Goal: Task Accomplishment & Management: Manage account settings

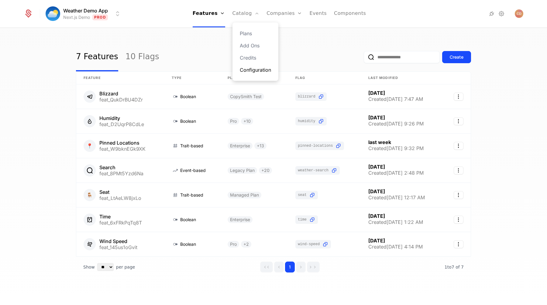
click at [252, 69] on link "Configuration" at bounding box center [255, 69] width 31 height 7
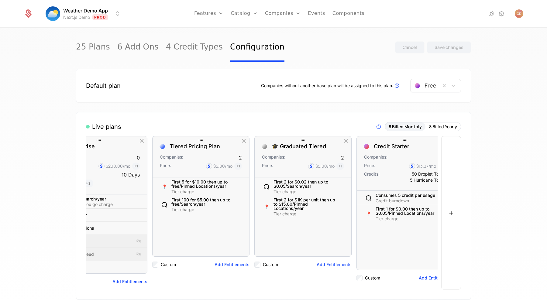
scroll to position [0, 461]
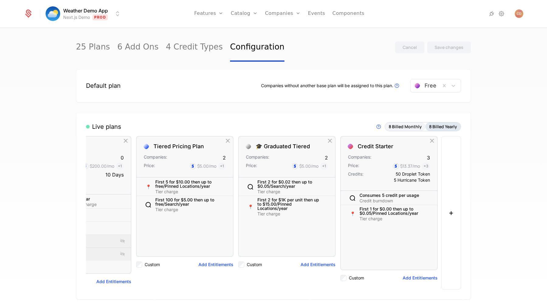
click at [434, 130] on button "8 Billed Yearly" at bounding box center [443, 127] width 35 height 9
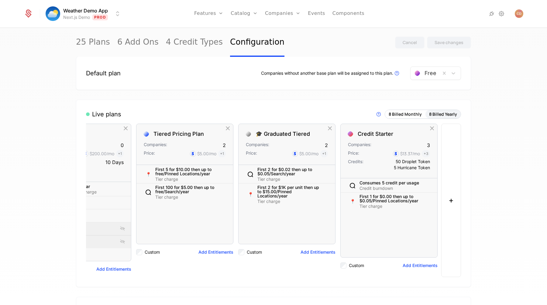
scroll to position [0, 0]
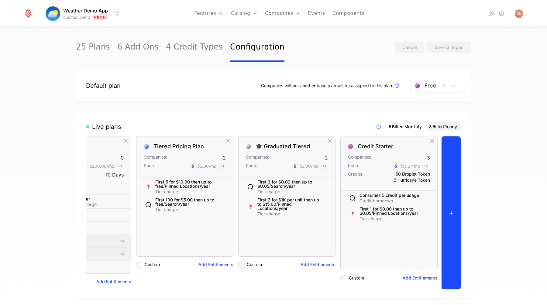
click at [448, 168] on button "+" at bounding box center [451, 213] width 20 height 154
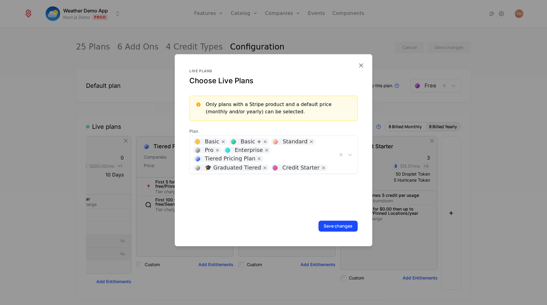
click at [327, 147] on div "Basic Basic + Standard Pro Enterprise Tiered Pricing Plan 🎓 Graduated Tiered Cr…" at bounding box center [264, 155] width 148 height 38
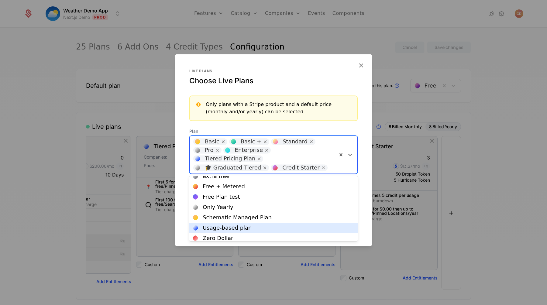
scroll to position [37, 0]
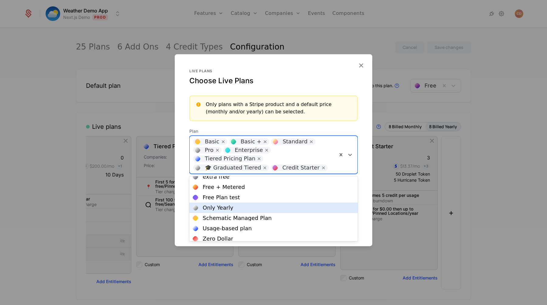
click at [280, 206] on div "Only Yearly" at bounding box center [273, 207] width 161 height 5
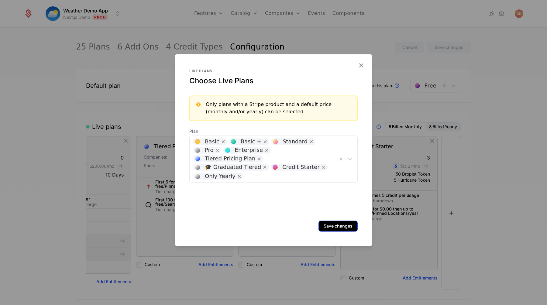
click at [338, 224] on button "Save changes" at bounding box center [338, 226] width 39 height 11
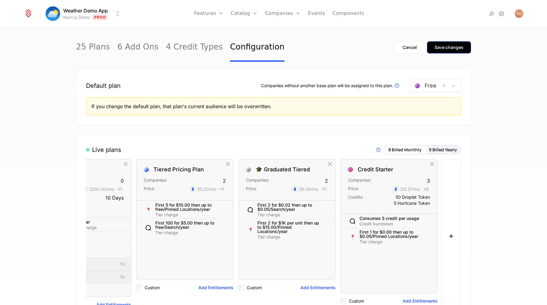
click at [438, 45] on div "Save changes" at bounding box center [449, 47] width 29 height 6
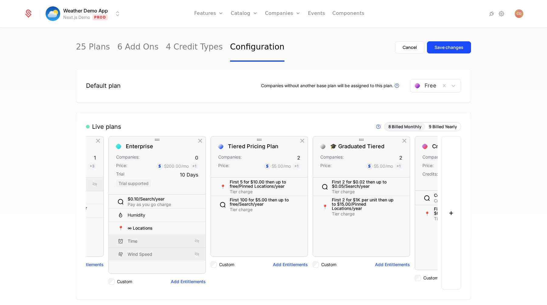
scroll to position [0, 461]
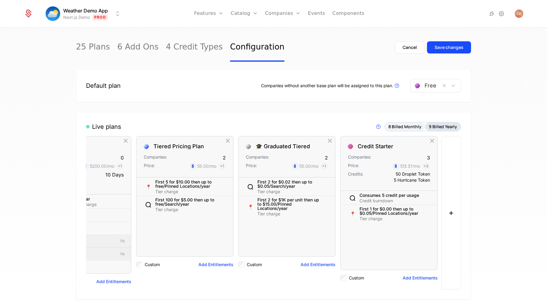
click at [437, 124] on button "9 Billed Yearly" at bounding box center [443, 127] width 36 height 9
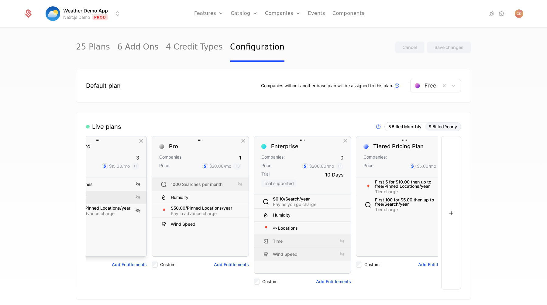
scroll to position [0, 563]
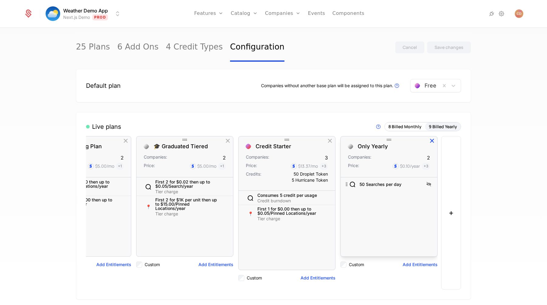
click at [431, 141] on icon "button" at bounding box center [432, 141] width 8 height 8
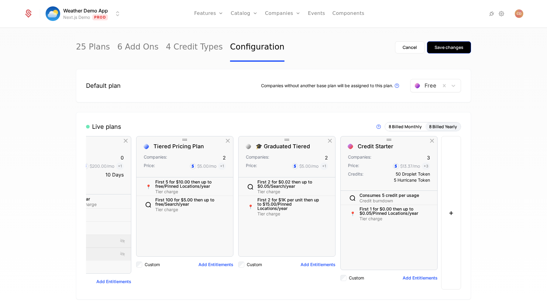
click at [444, 50] on div "Save changes" at bounding box center [449, 47] width 29 height 6
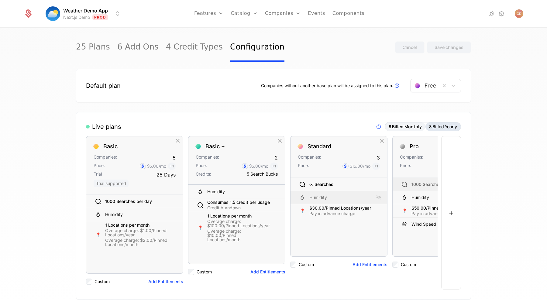
click at [449, 128] on button "8 Billed Yearly" at bounding box center [443, 127] width 35 height 9
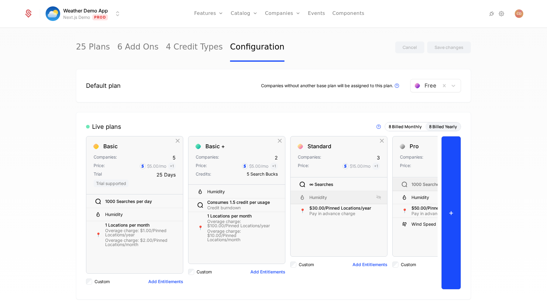
click at [452, 170] on button "+" at bounding box center [451, 213] width 20 height 154
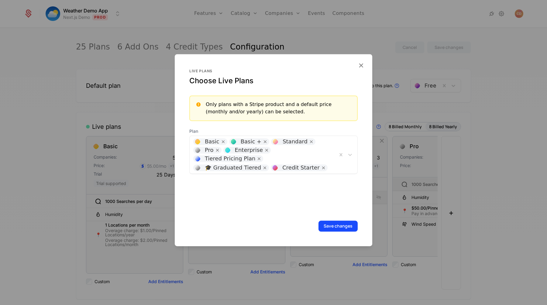
click at [321, 145] on div "Basic Basic + Standard Pro Enterprise Tiered Pricing Plan 🎓 Graduated Tiered Cr…" at bounding box center [264, 155] width 148 height 38
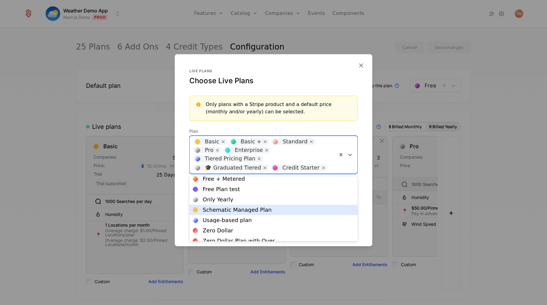
scroll to position [44, 0]
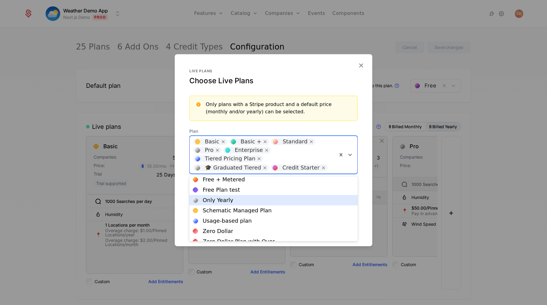
click at [266, 202] on div "Only Yearly" at bounding box center [273, 200] width 161 height 5
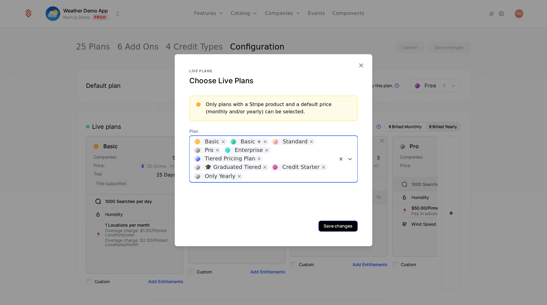
click at [329, 226] on button "Save changes" at bounding box center [338, 226] width 39 height 11
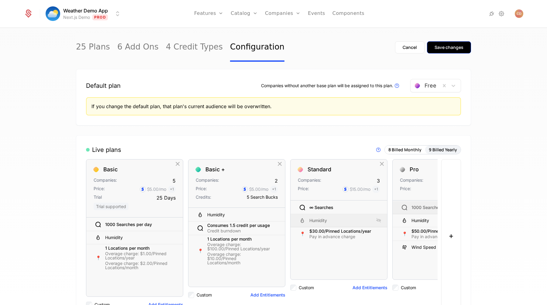
click at [440, 45] on div "Save changes" at bounding box center [449, 47] width 29 height 6
